Goal: Task Accomplishment & Management: Use online tool/utility

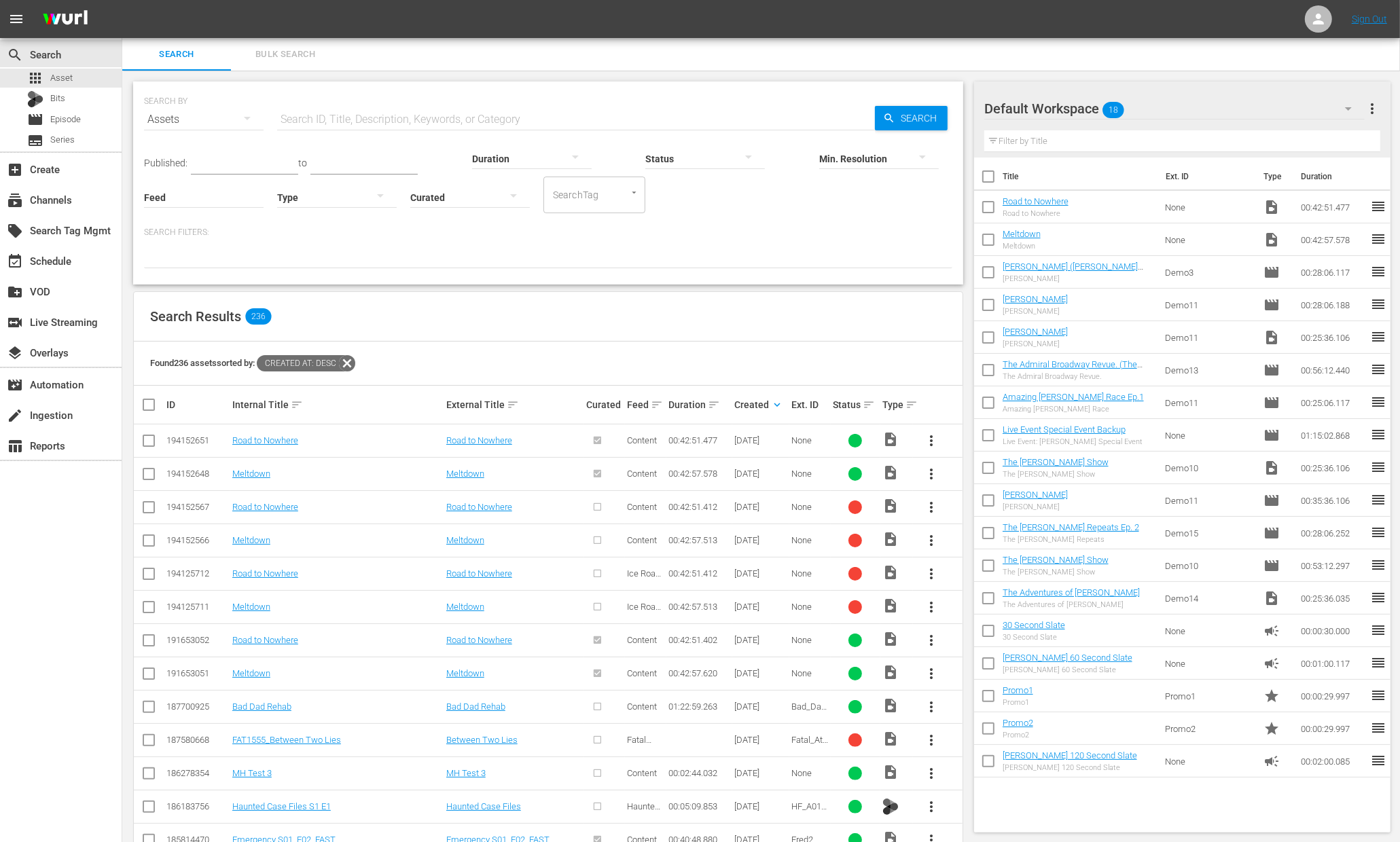
click at [707, 330] on div "Search Results 236" at bounding box center [548, 317] width 829 height 50
click at [55, 412] on div "create Ingestion" at bounding box center [38, 413] width 76 height 12
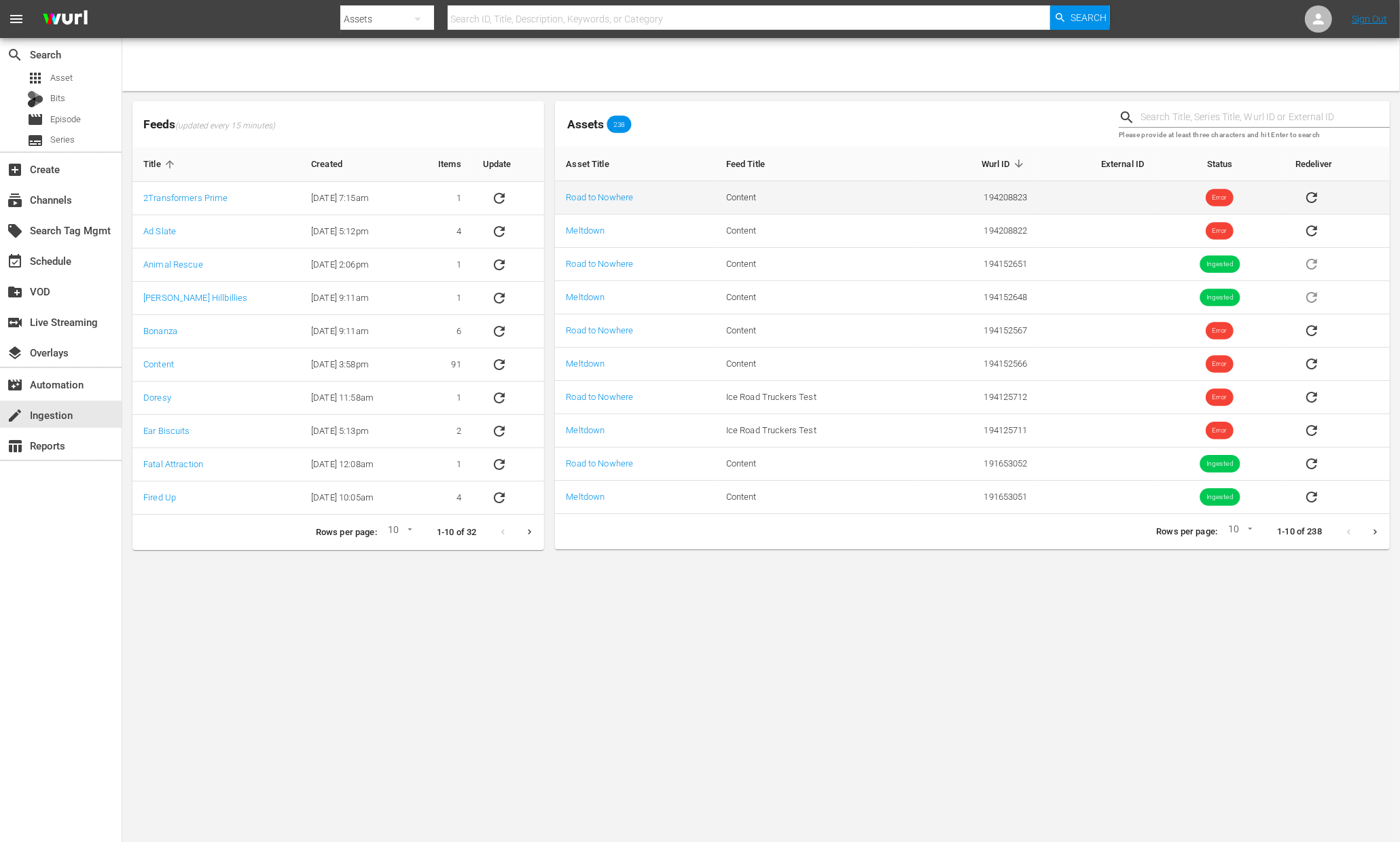
click at [1025, 190] on td "194208823" at bounding box center [977, 198] width 122 height 33
drag, startPoint x: 1028, startPoint y: 194, endPoint x: 983, endPoint y: 195, distance: 45.0
click at [983, 195] on td "194208823" at bounding box center [977, 198] width 122 height 33
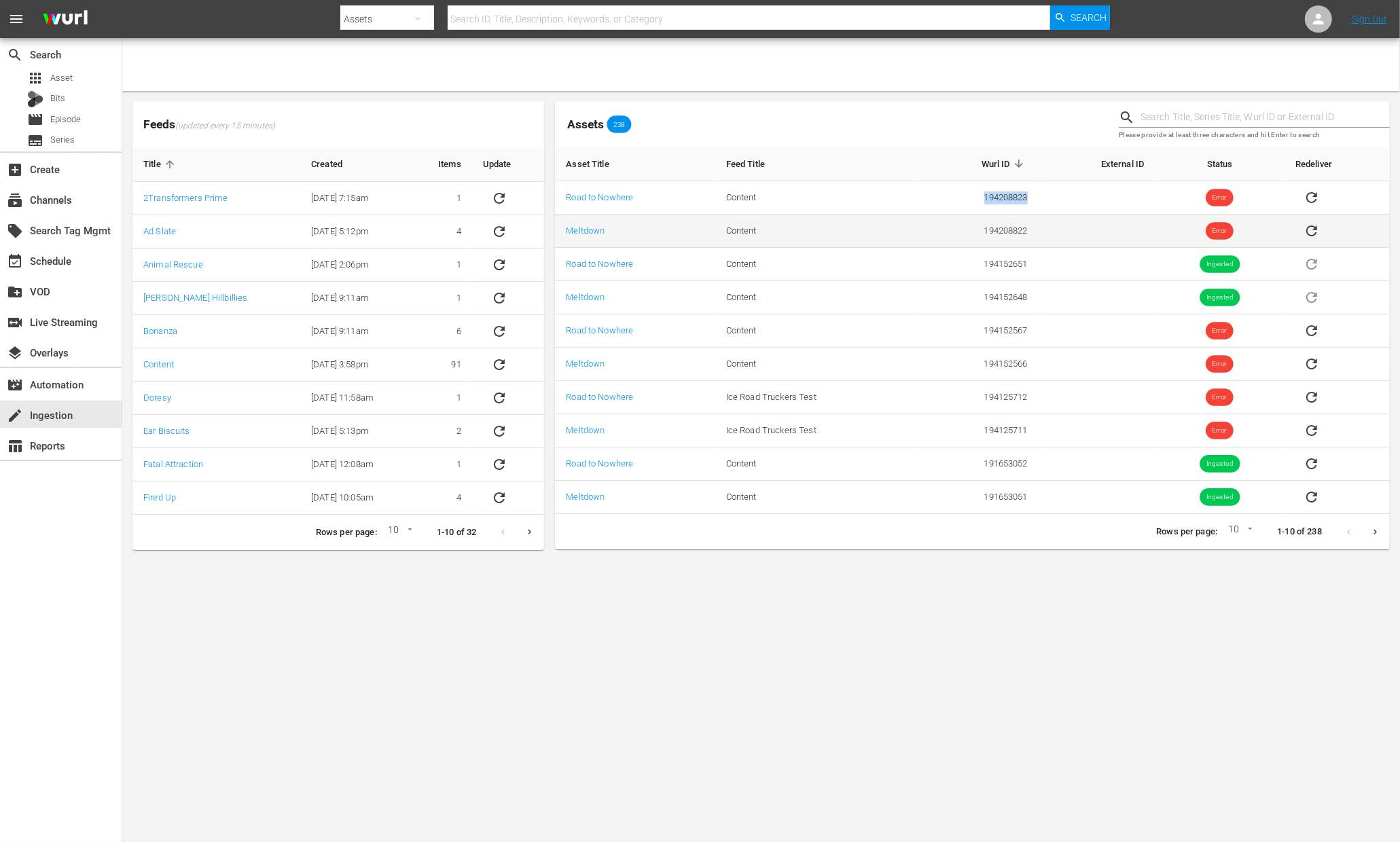
copy td "194208823"
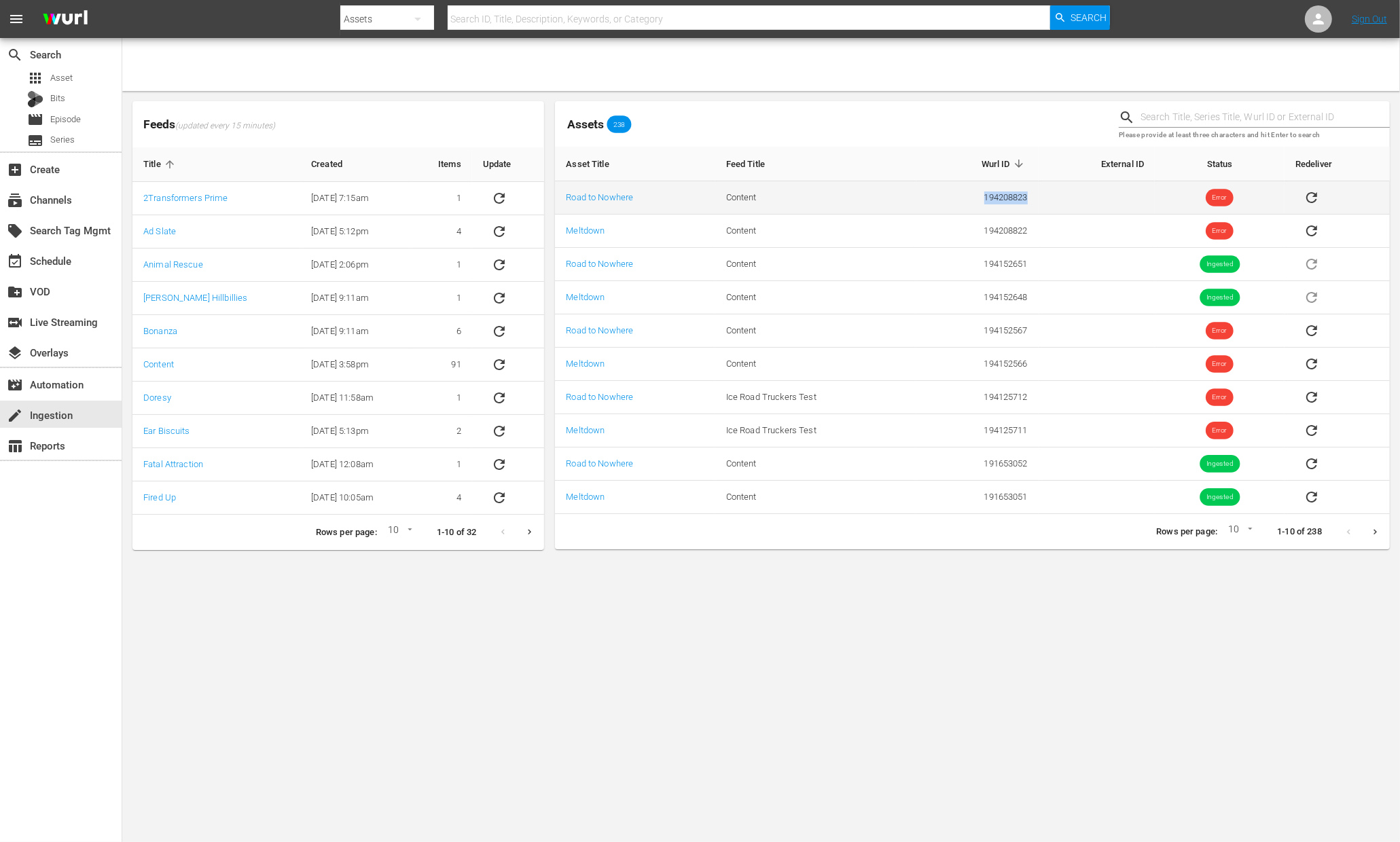
copy td "194208823"
click at [618, 200] on link "Road to Nowhere" at bounding box center [599, 197] width 68 height 10
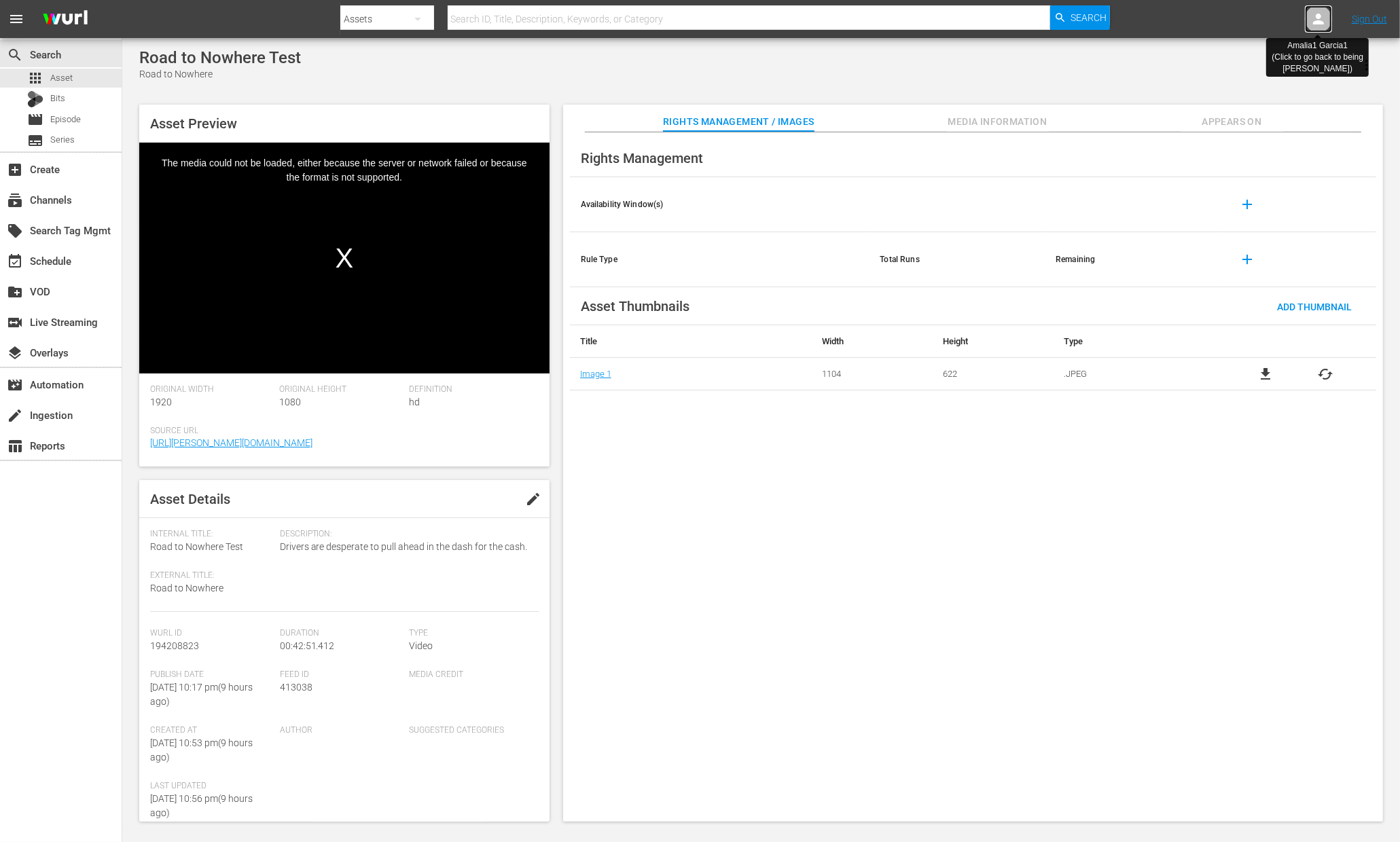
click at [1330, 19] on div at bounding box center [1318, 19] width 27 height 27
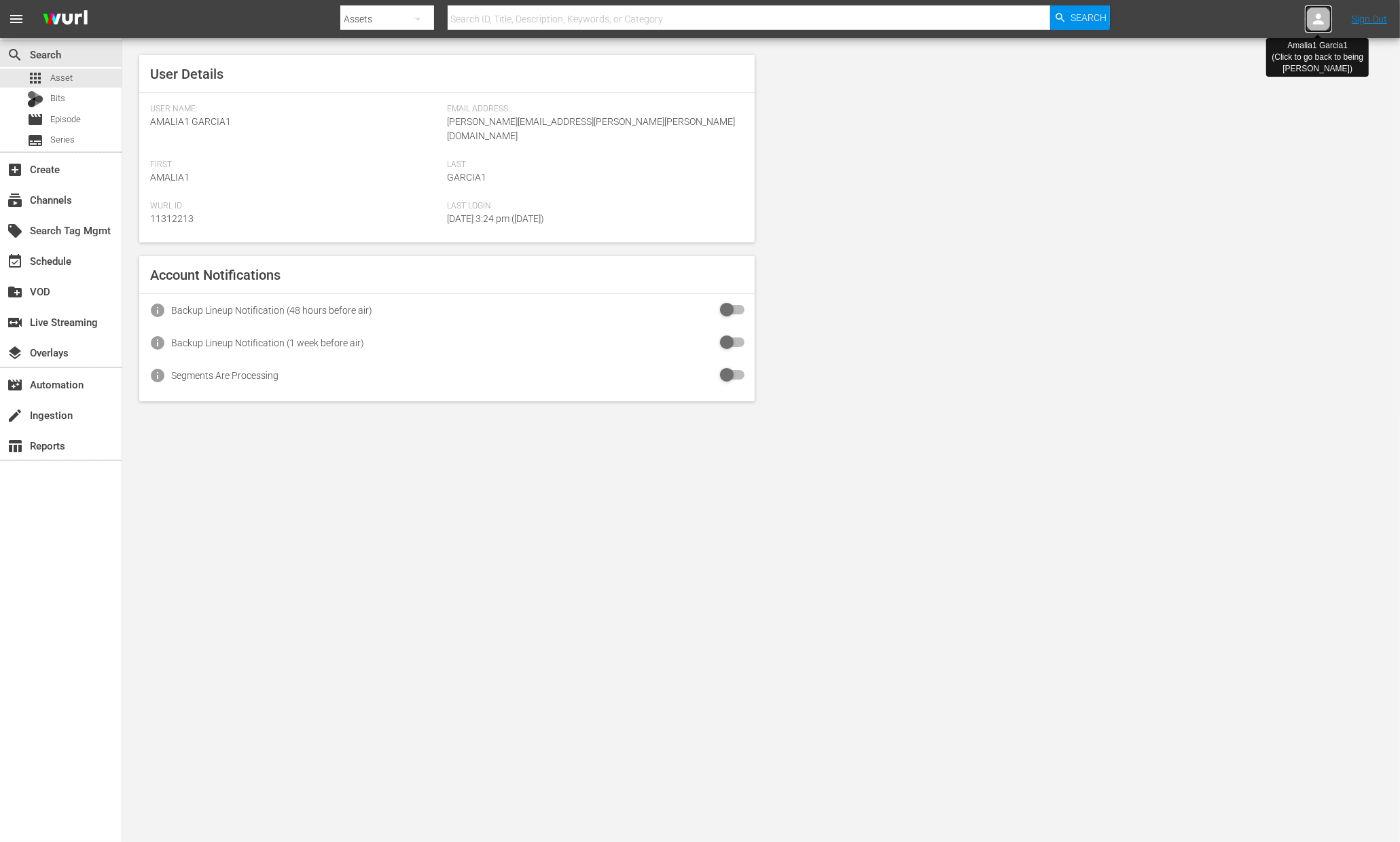
click at [1330, 19] on div at bounding box center [1318, 19] width 27 height 27
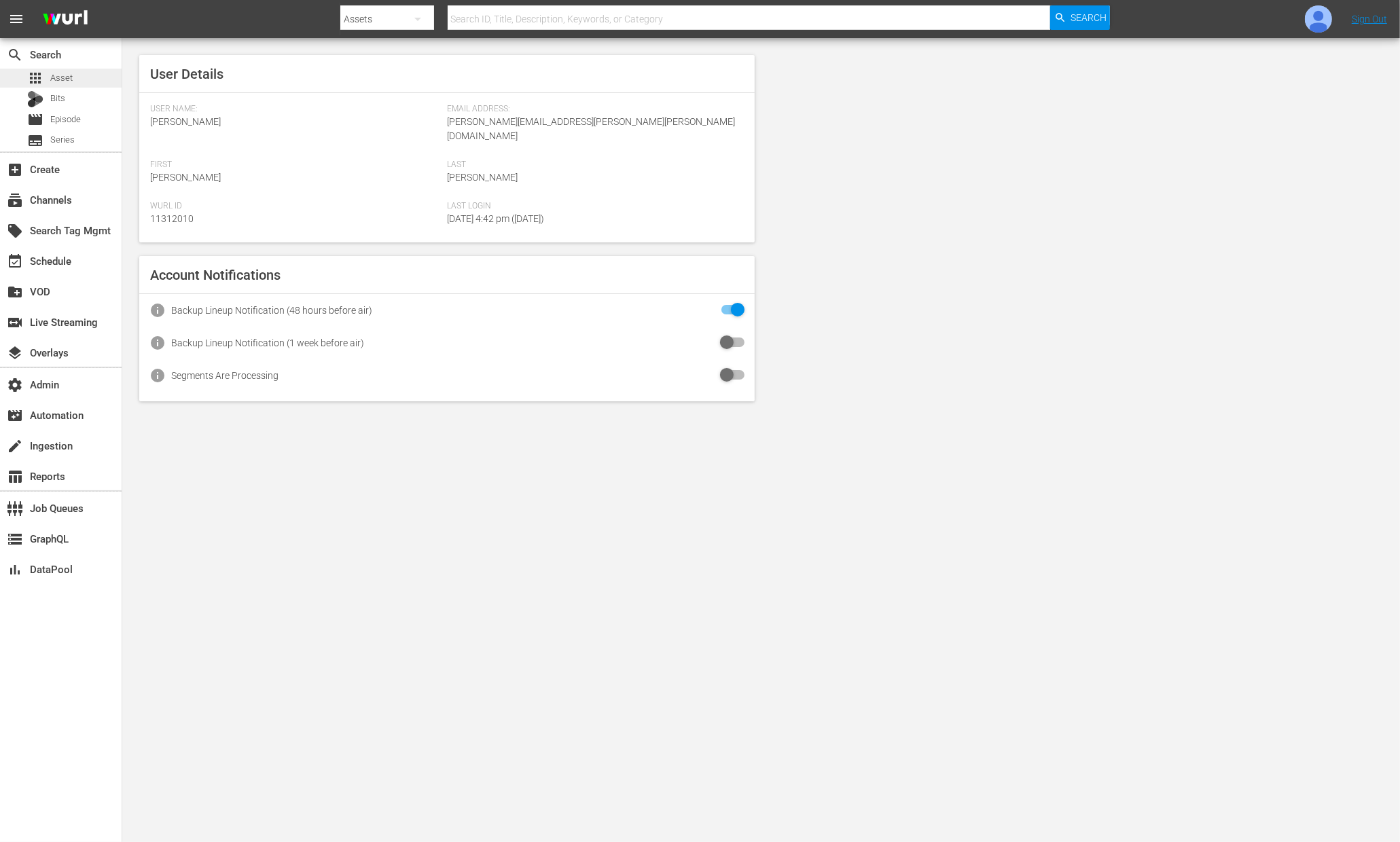
click at [60, 83] on span "Asset" at bounding box center [62, 77] width 23 height 14
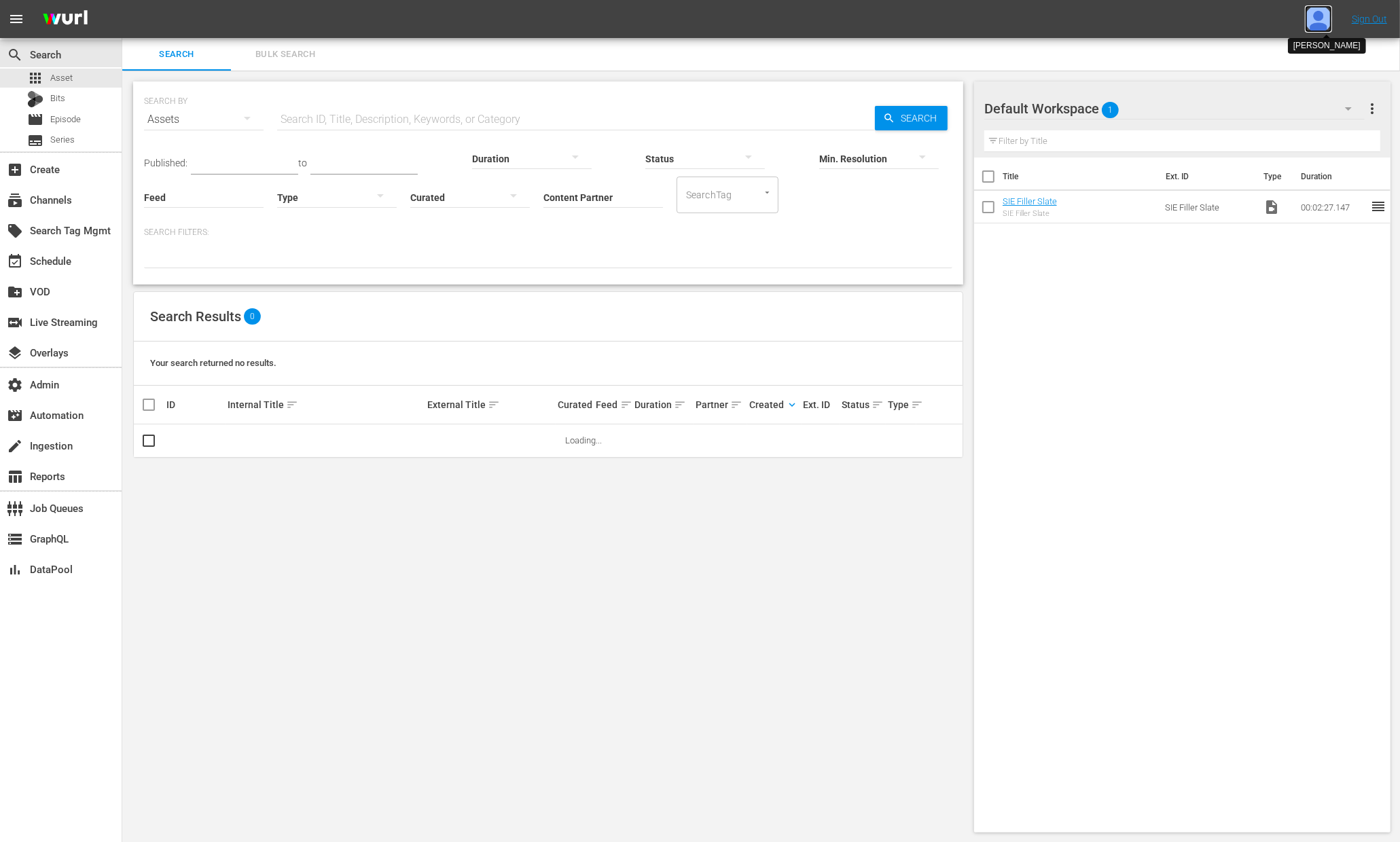
click at [1319, 14] on img at bounding box center [1318, 19] width 27 height 27
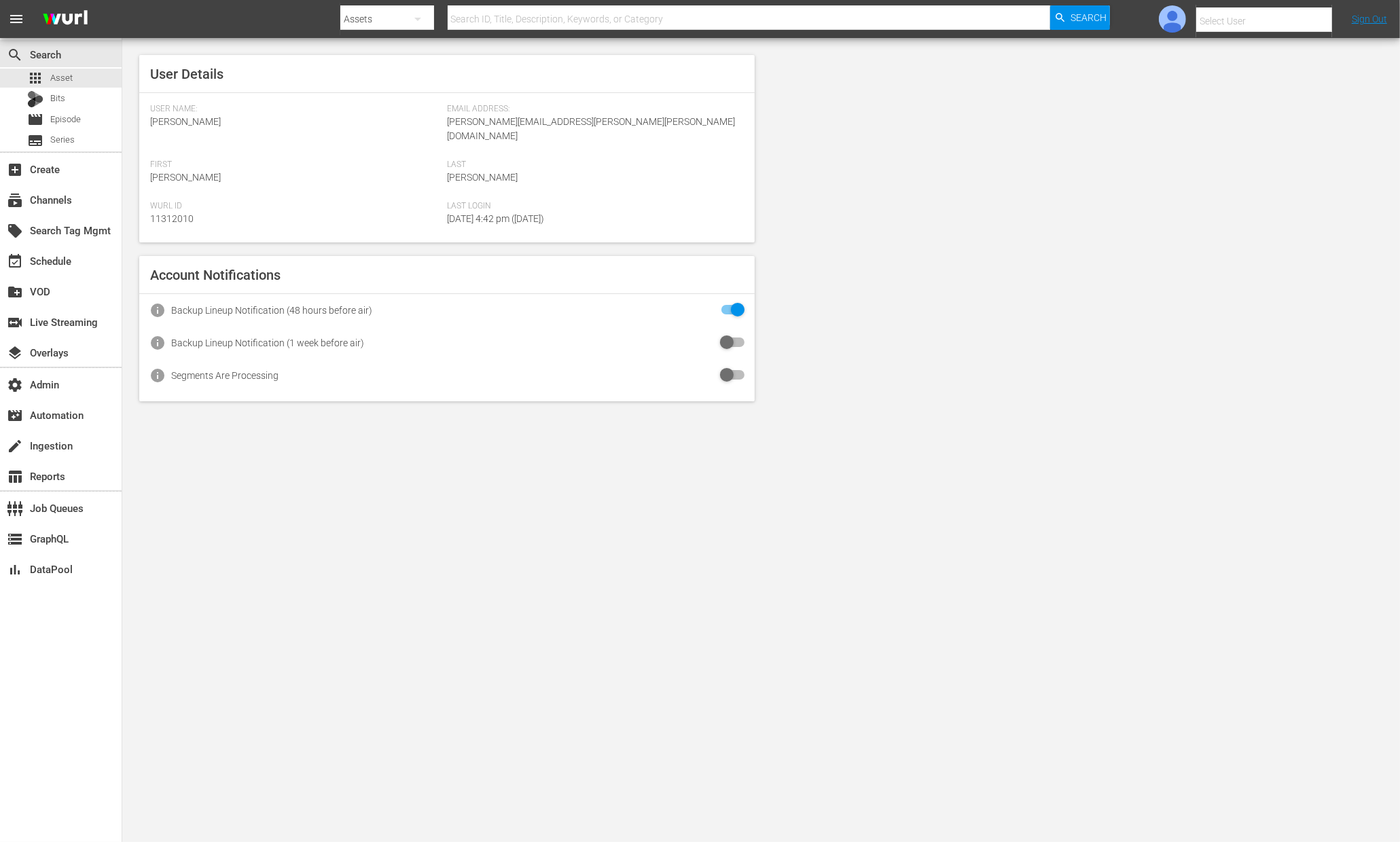
click at [1307, 19] on input "text" at bounding box center [1283, 21] width 174 height 33
click at [1284, 86] on div "Amalia1 Garcia1 <amalia.garcia+testing1@wurl.com>" at bounding box center [1253, 91] width 212 height 33
type input "Amalia1 Garcia1 (11312213)"
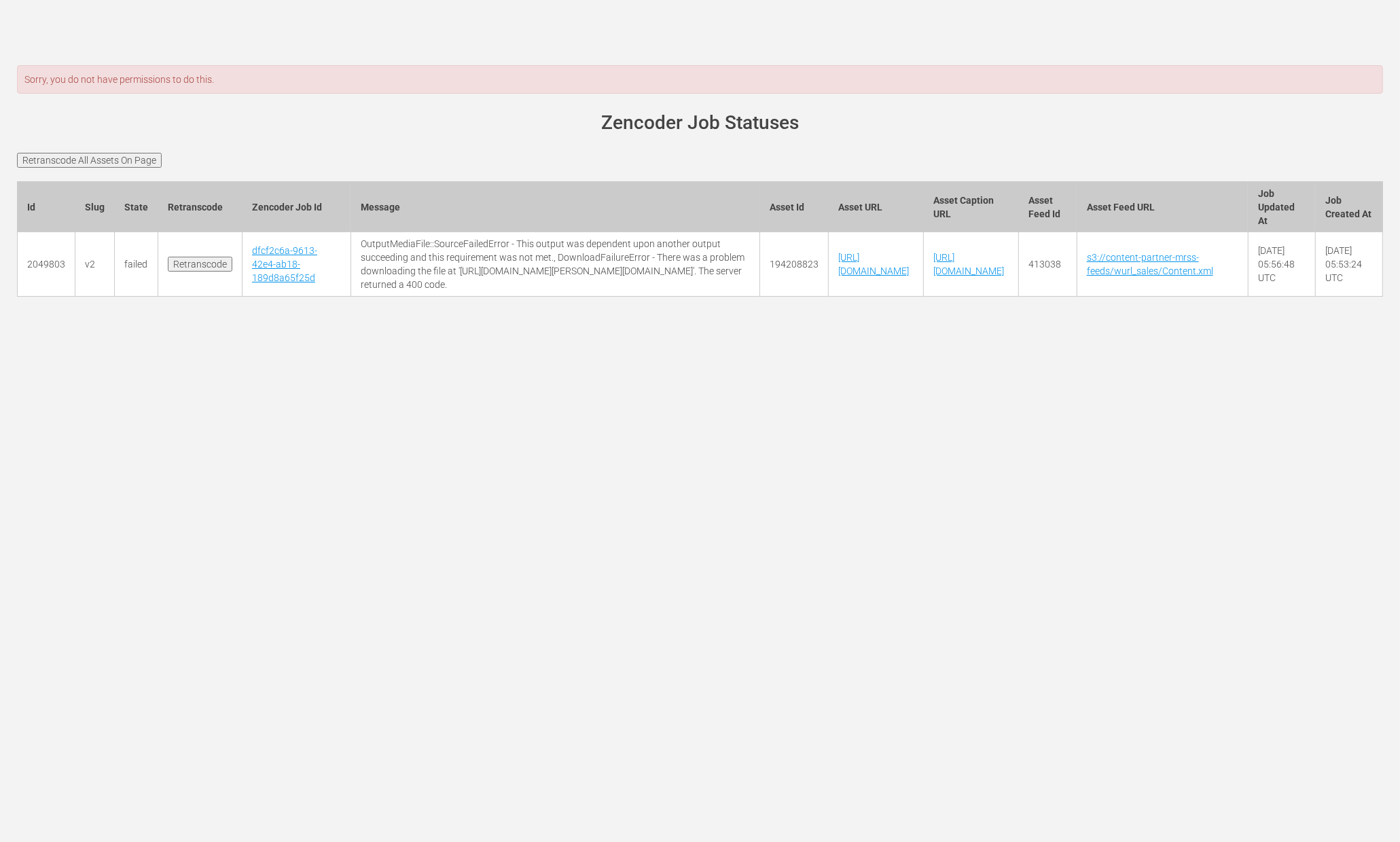
click at [207, 271] on input "Retranscode" at bounding box center [200, 264] width 65 height 15
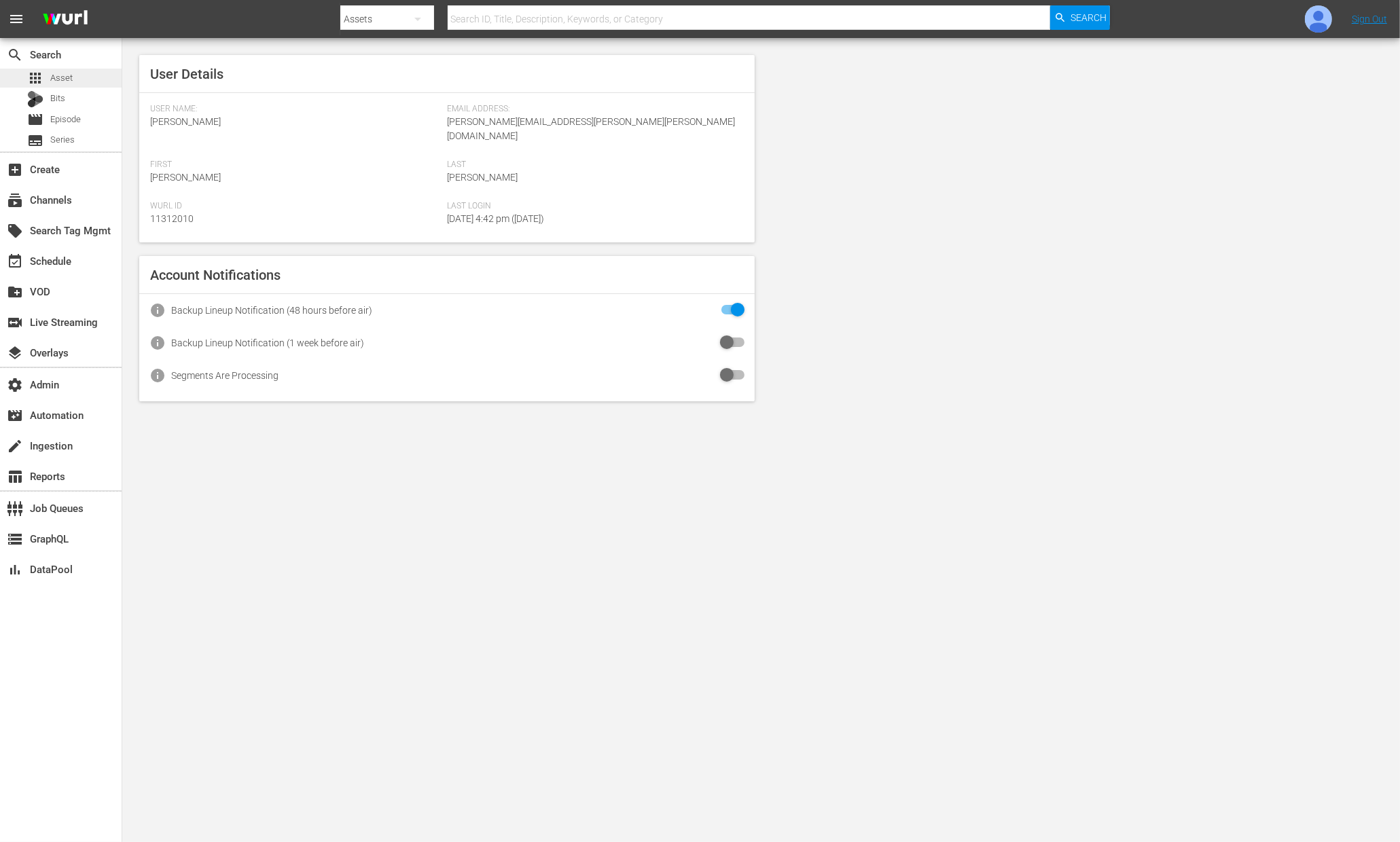
click at [66, 82] on span "Asset" at bounding box center [62, 77] width 23 height 14
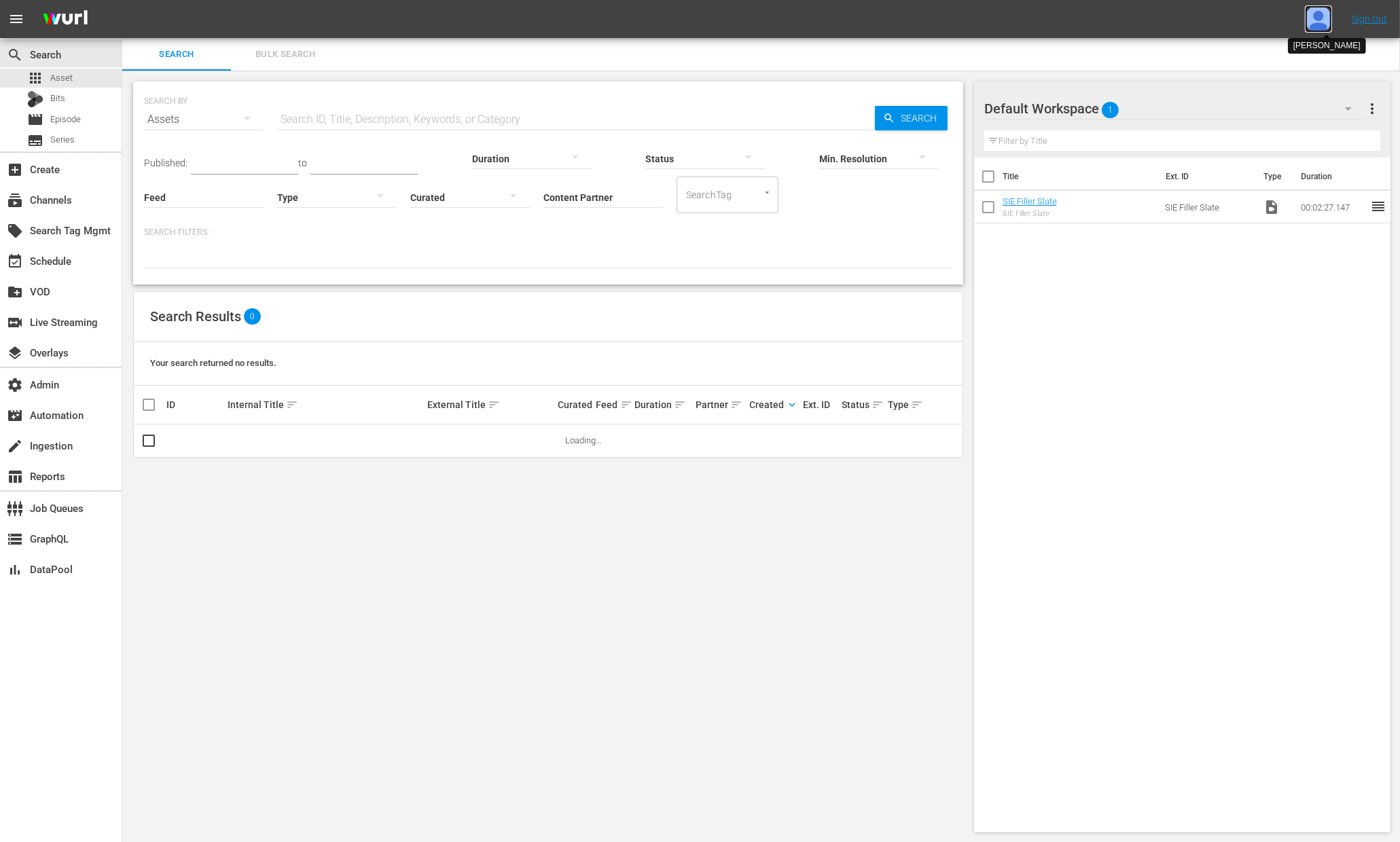
click at [1318, 20] on img at bounding box center [1318, 19] width 27 height 27
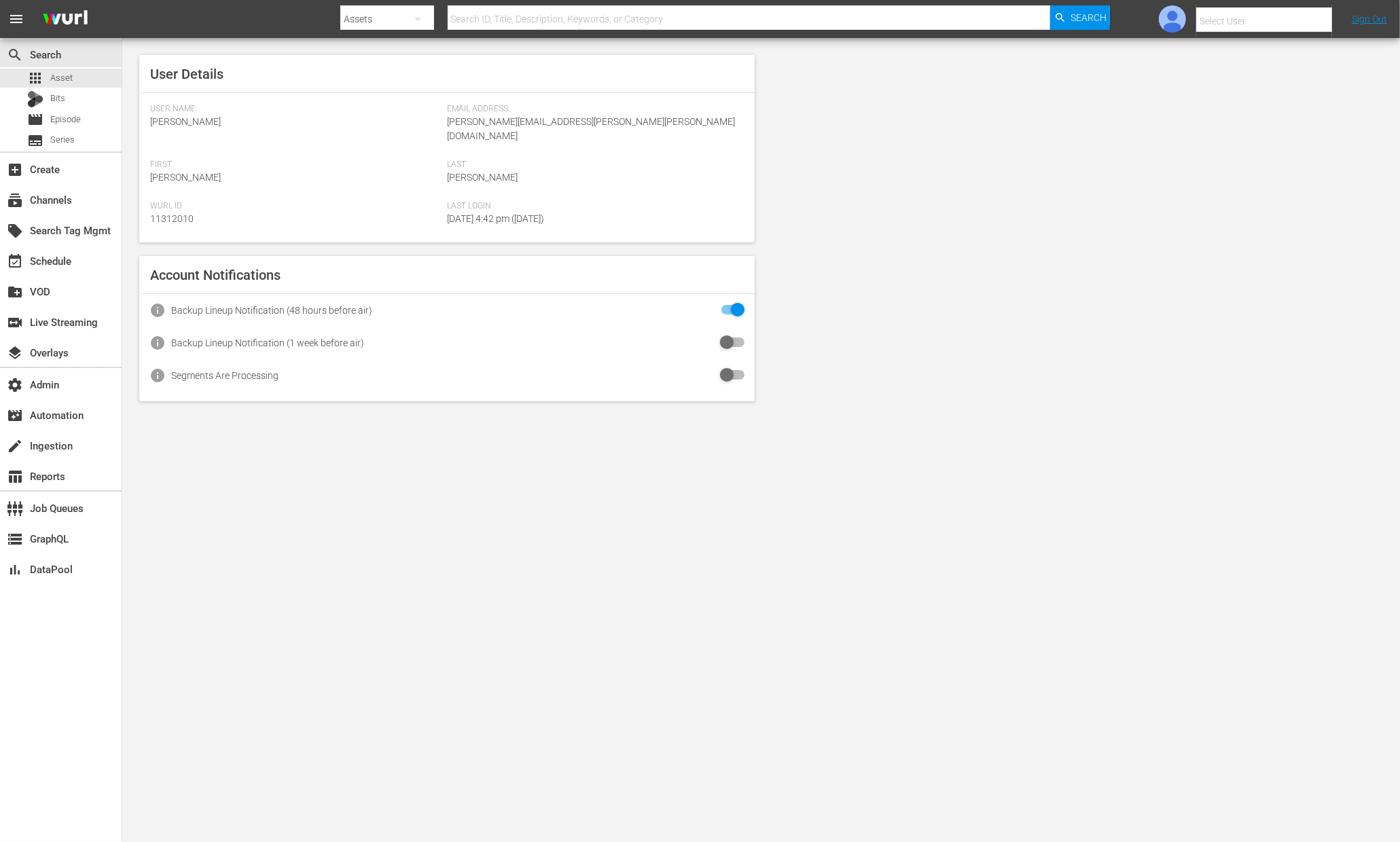
click at [1293, 20] on input "text" at bounding box center [1283, 21] width 174 height 33
click at [1272, 96] on div "Amalia1 Garcia1 <[PERSON_NAME][EMAIL_ADDRESS][PERSON_NAME][PERSON_NAME][DOMAIN_…" at bounding box center [1253, 91] width 212 height 33
type input "Amalia1 Garcia1 (11312213)"
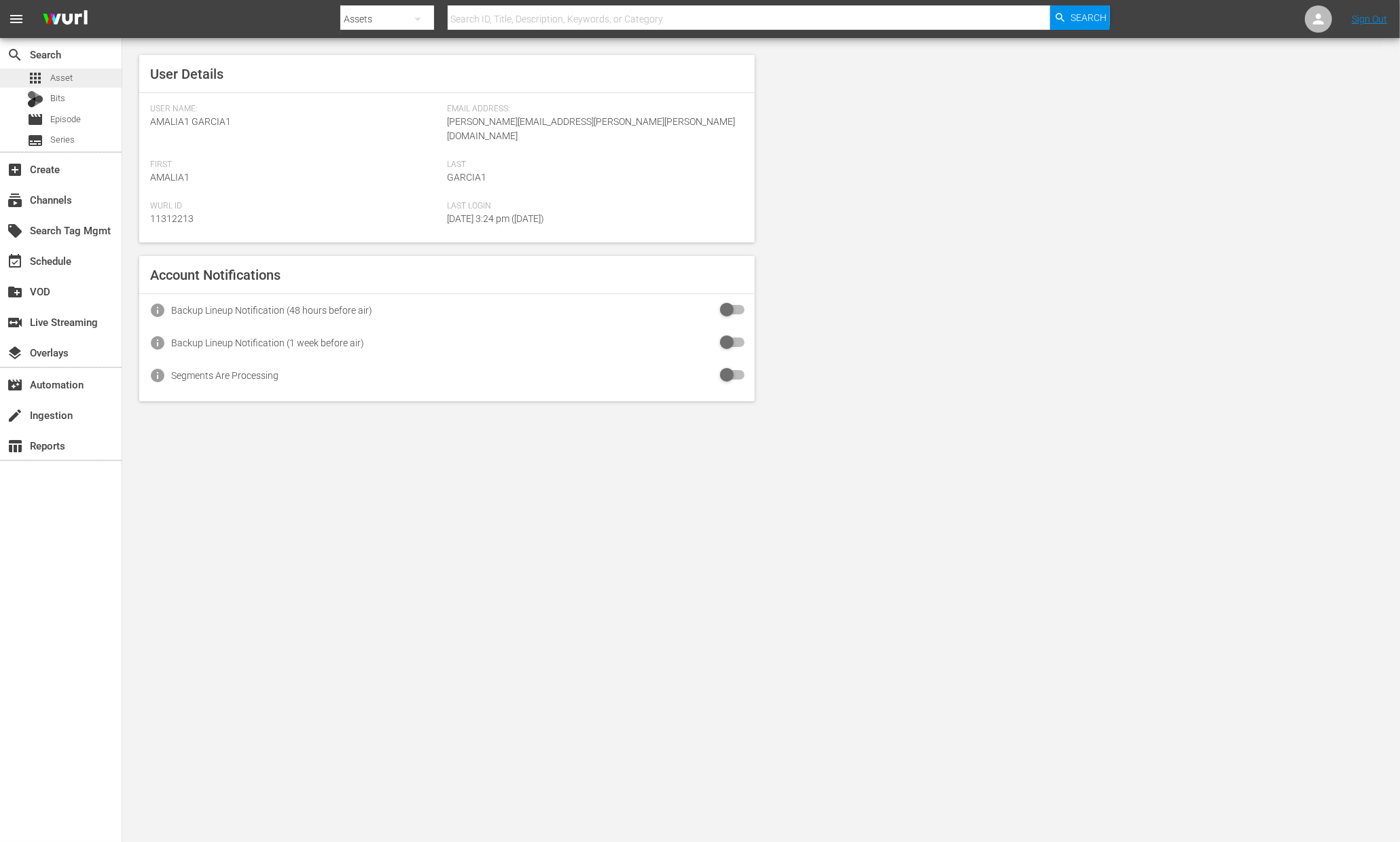
click at [58, 77] on span "Asset" at bounding box center [62, 77] width 23 height 14
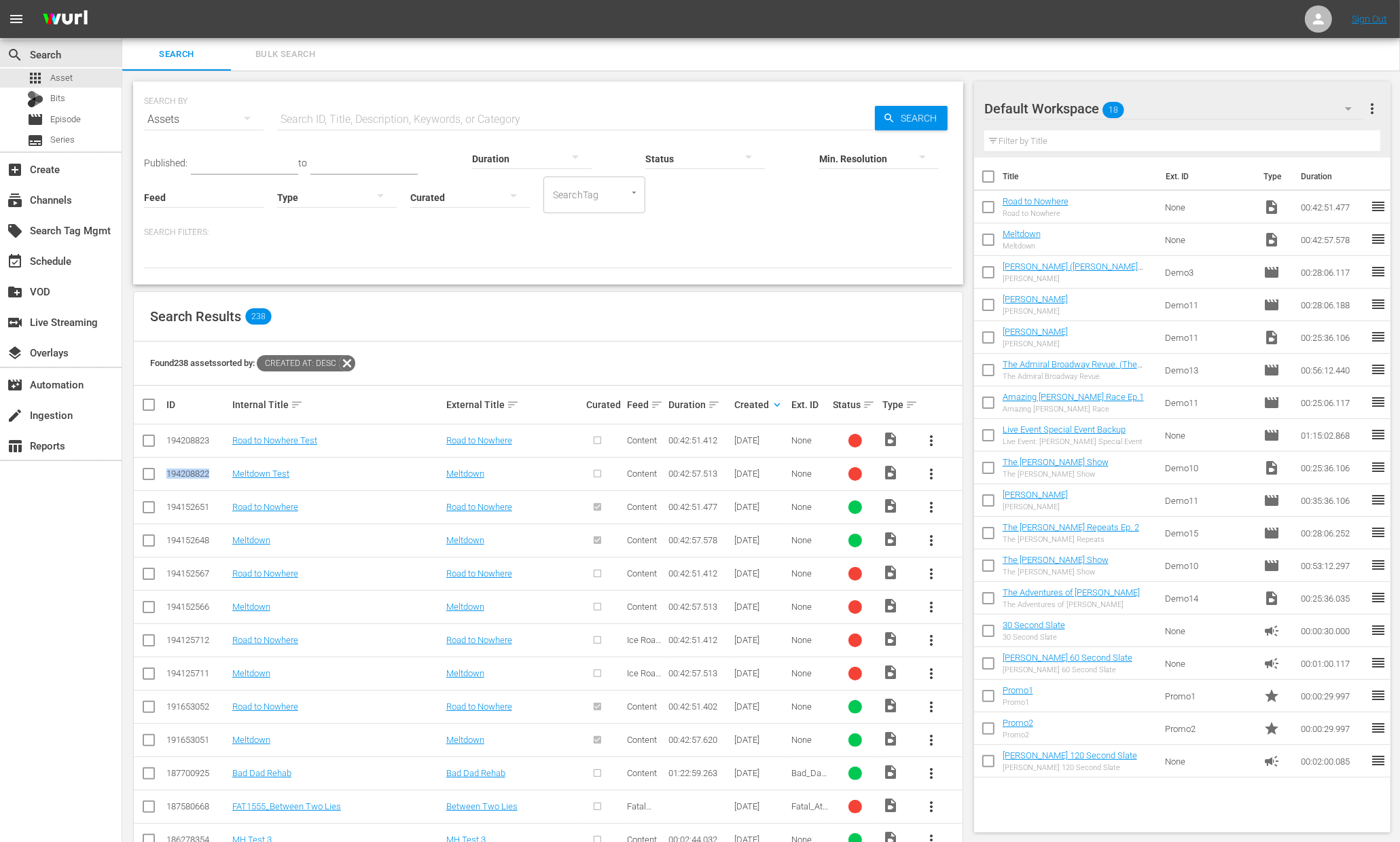
drag, startPoint x: 212, startPoint y: 472, endPoint x: 163, endPoint y: 471, distance: 49.0
click at [164, 471] on td "194208822" at bounding box center [197, 473] width 66 height 33
copy div "194208822"
click at [1316, 24] on icon at bounding box center [1318, 18] width 16 height 16
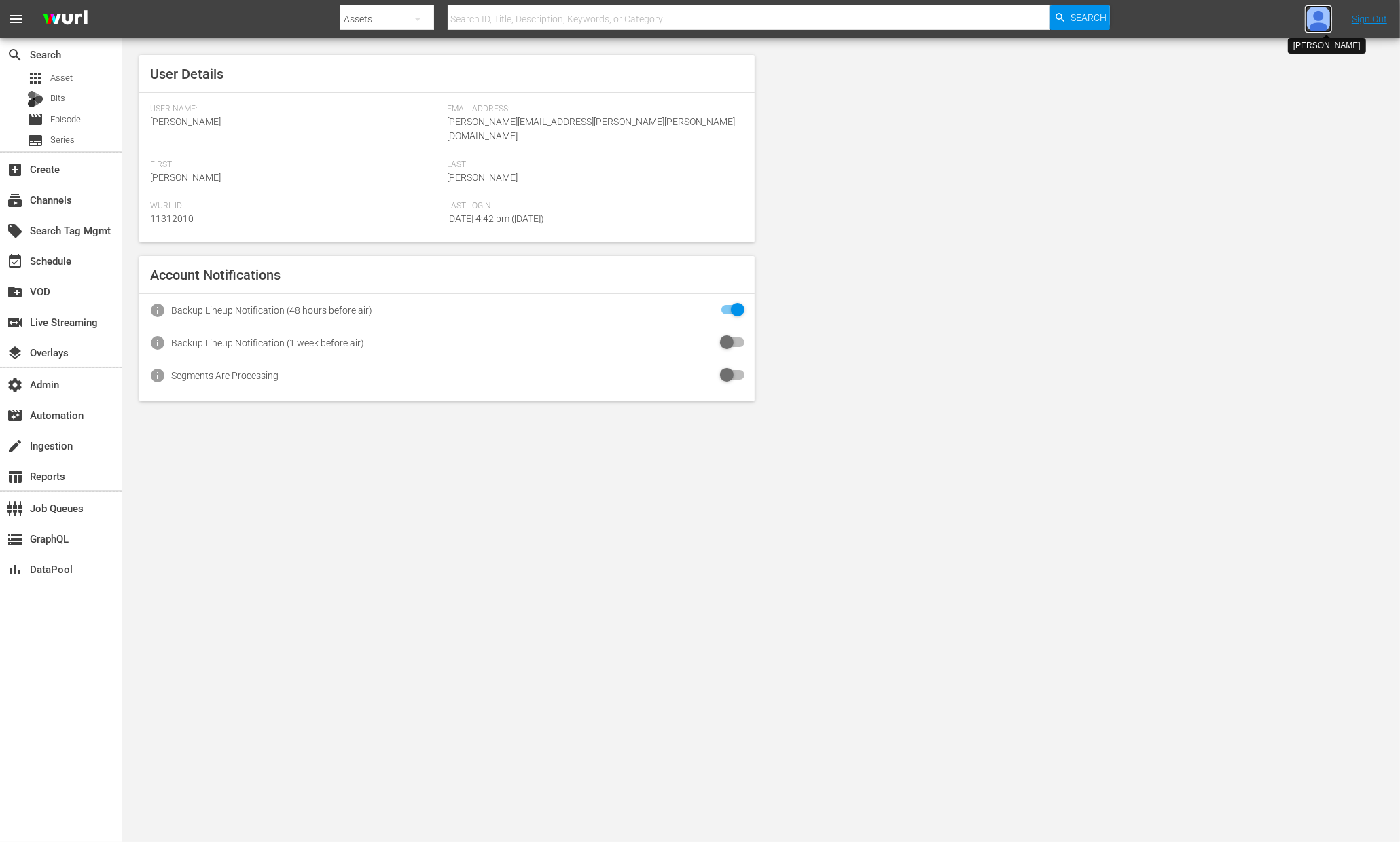
click at [1320, 20] on img at bounding box center [1318, 19] width 27 height 27
click at [1290, 20] on input "text" at bounding box center [1283, 21] width 174 height 33
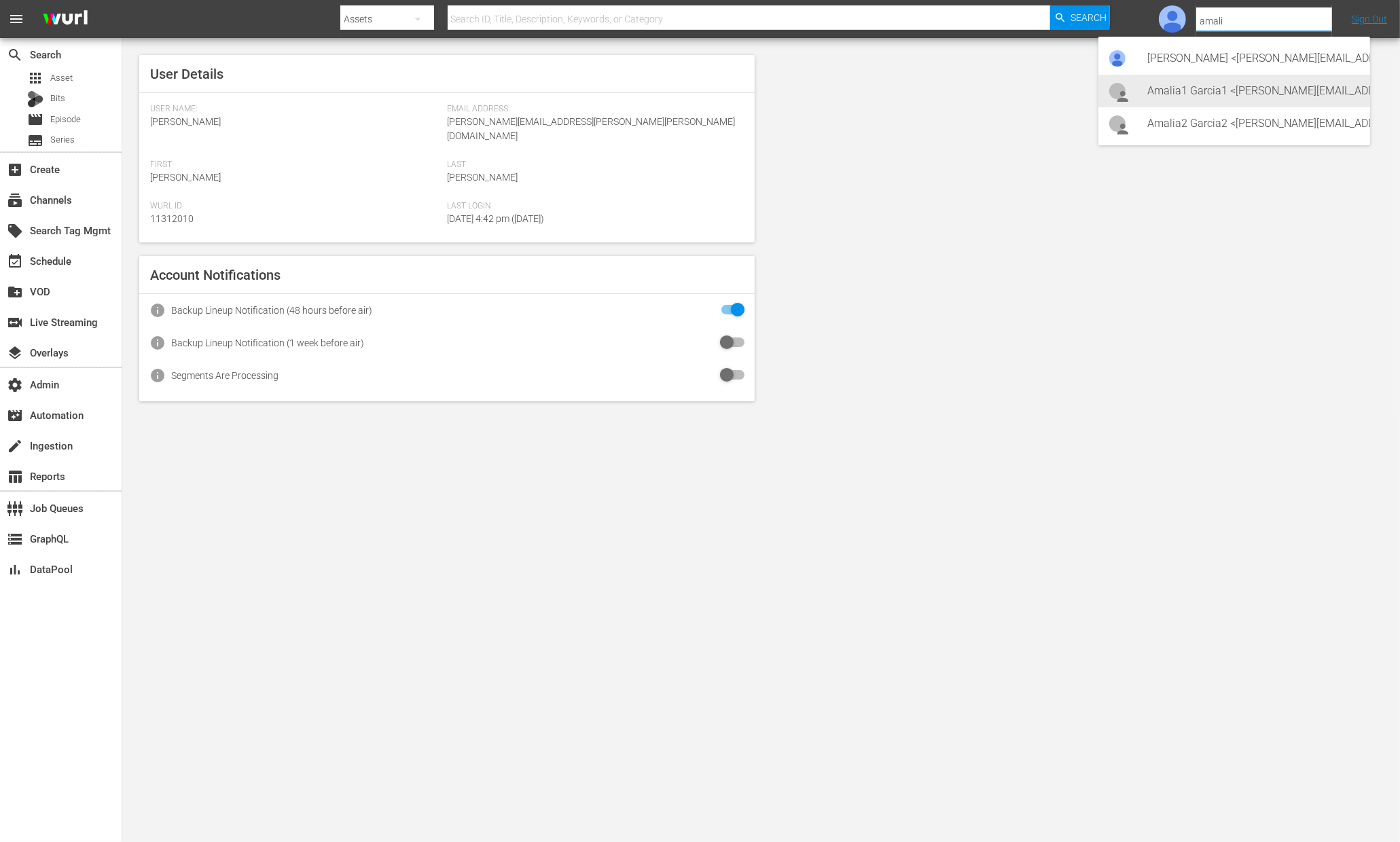
click at [1268, 85] on div "Amalia1 Garcia1 <[PERSON_NAME][EMAIL_ADDRESS][PERSON_NAME][PERSON_NAME][DOMAIN_…" at bounding box center [1253, 91] width 212 height 33
type input "Amalia1 Garcia1 (11312213)"
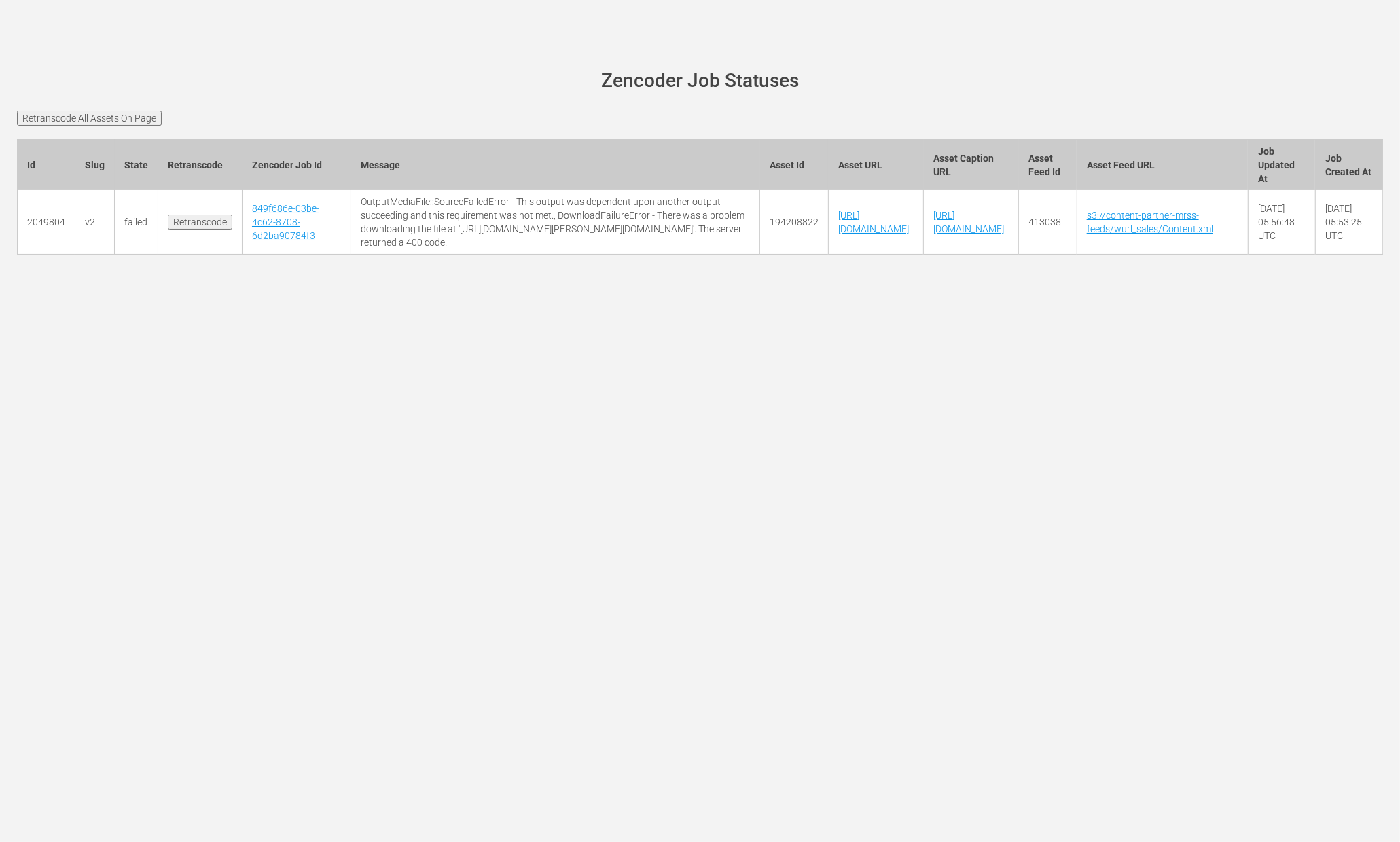
click at [185, 230] on input "Retranscode" at bounding box center [200, 222] width 65 height 15
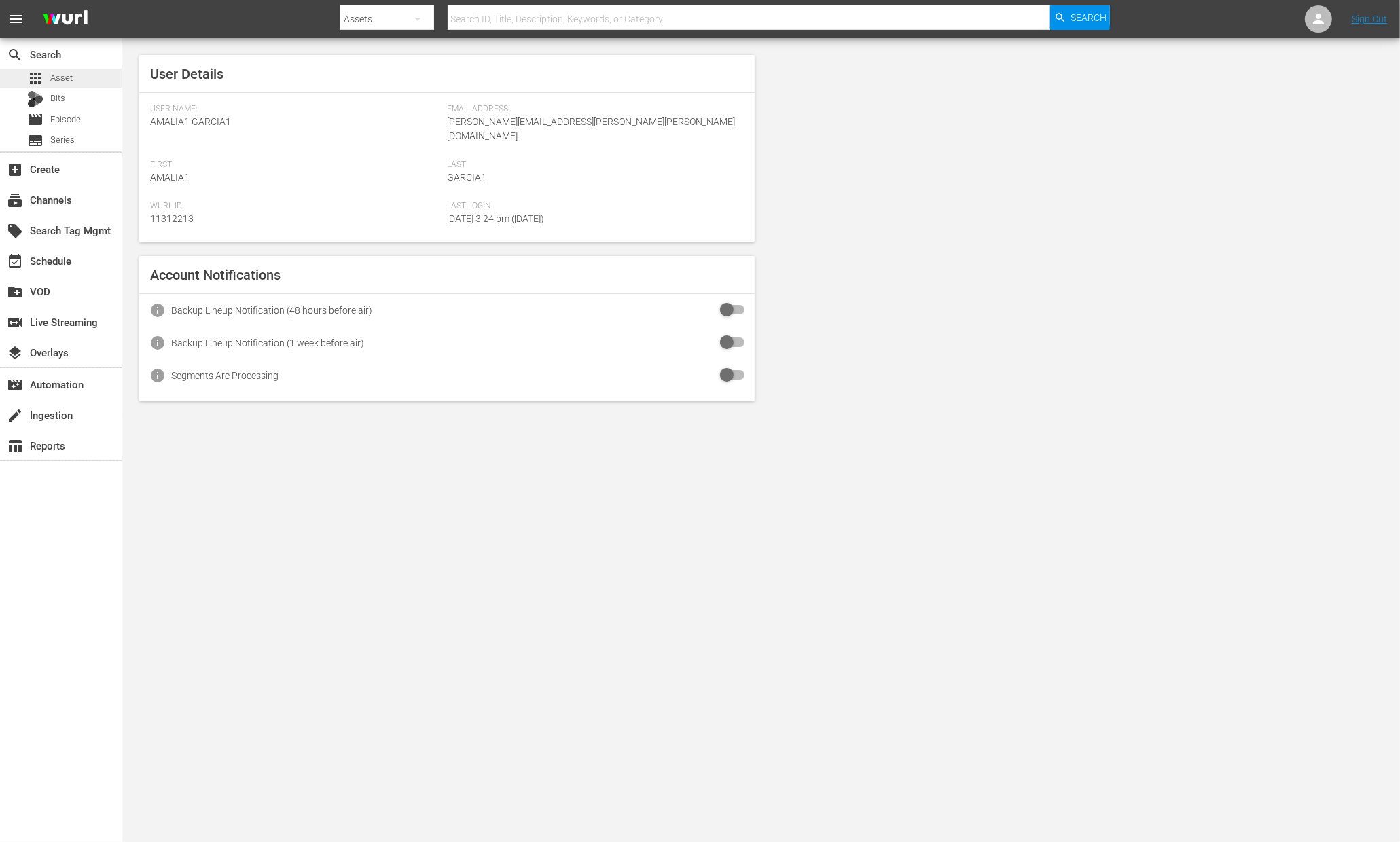
click at [58, 75] on span "Asset" at bounding box center [62, 77] width 23 height 14
